Goal: Task Accomplishment & Management: Use online tool/utility

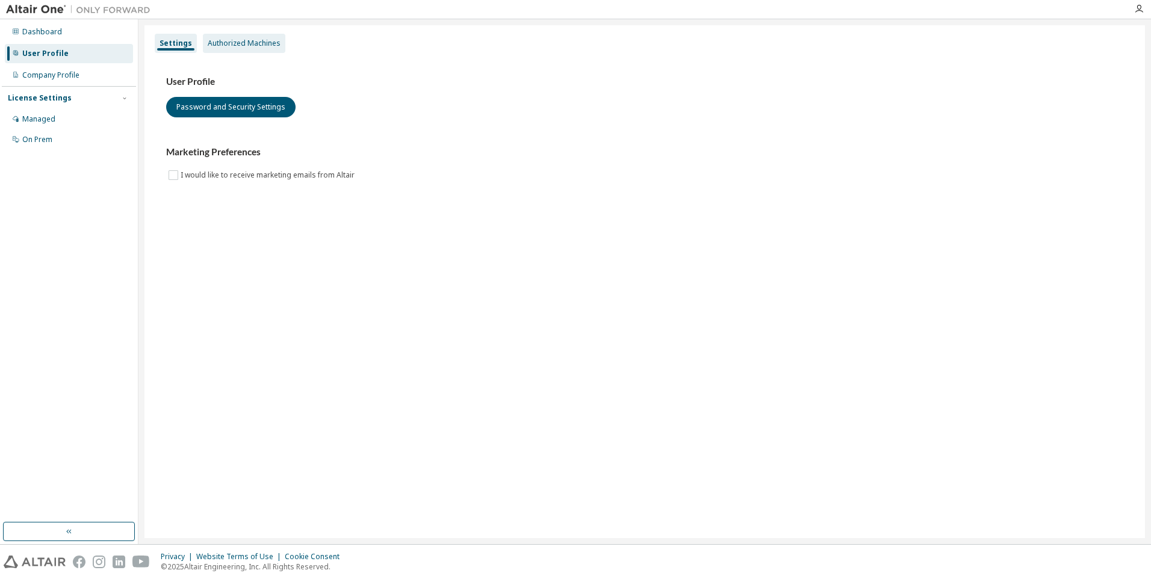
click at [240, 46] on div "Authorized Machines" at bounding box center [244, 44] width 73 height 10
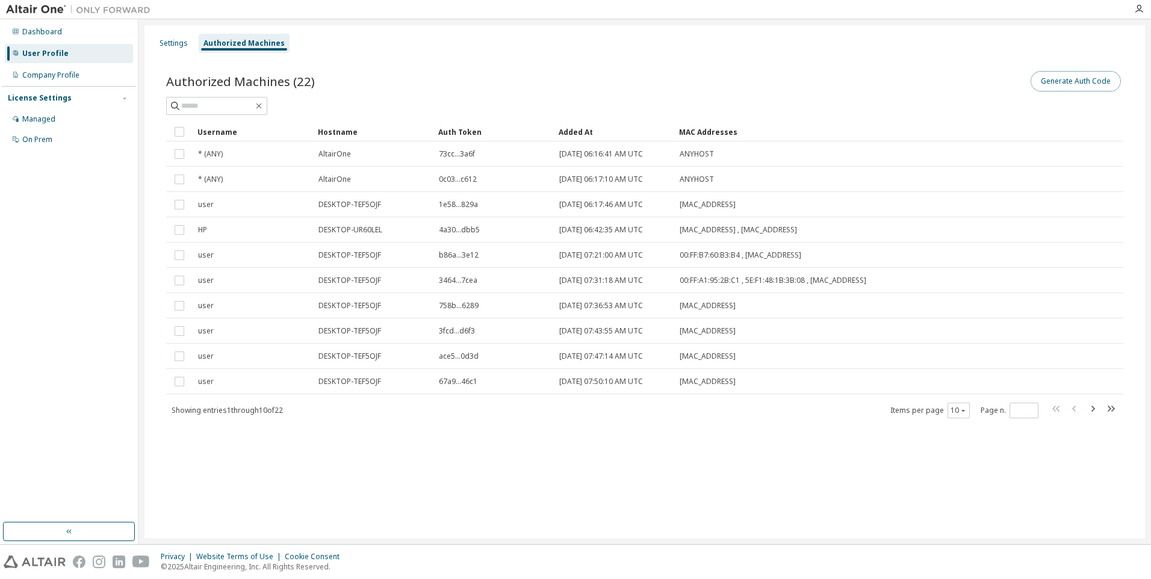
click at [1069, 80] on button "Generate Auth Code" at bounding box center [1076, 81] width 90 height 20
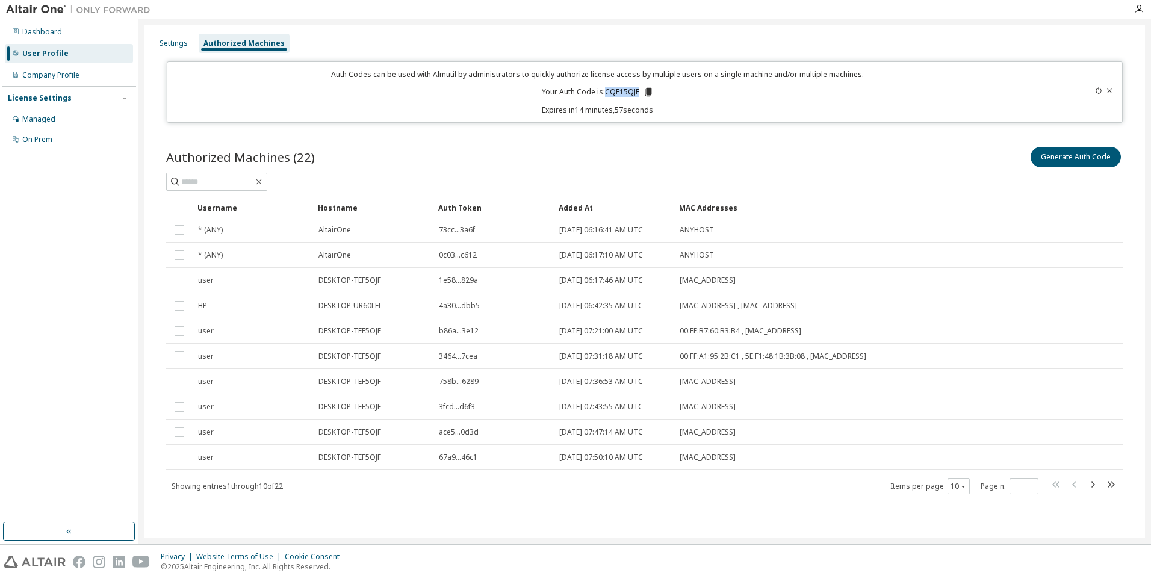
drag, startPoint x: 605, startPoint y: 90, endPoint x: 638, endPoint y: 92, distance: 33.7
click at [638, 92] on p "Your Auth Code is: CQE15QJF" at bounding box center [598, 92] width 112 height 11
copy p "CQE15QJF"
click at [1139, 11] on icon "button" at bounding box center [1139, 9] width 10 height 10
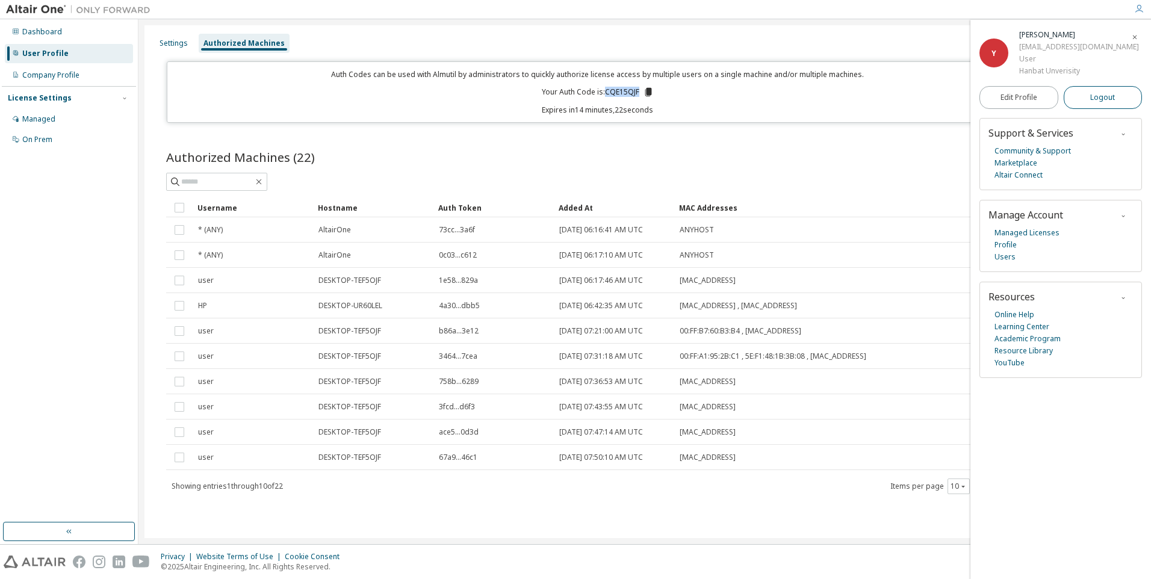
click at [1103, 95] on span "Logout" at bounding box center [1102, 98] width 25 height 12
